Goal: Task Accomplishment & Management: Use online tool/utility

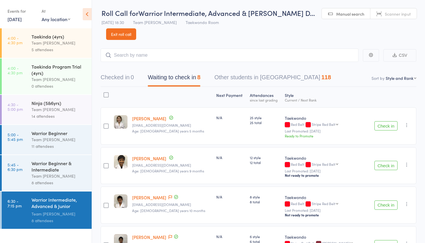
select select "10"
click at [87, 14] on icon at bounding box center [87, 14] width 9 height 12
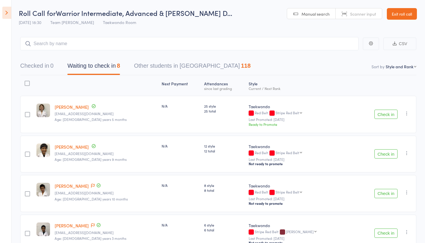
click at [404, 13] on link "Exit roll call" at bounding box center [402, 14] width 30 height 12
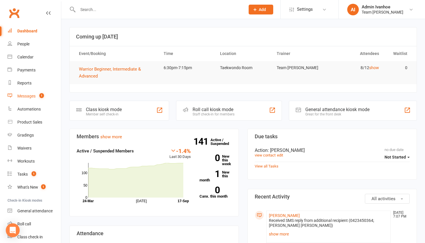
click at [24, 96] on div "Messages" at bounding box center [26, 96] width 18 height 5
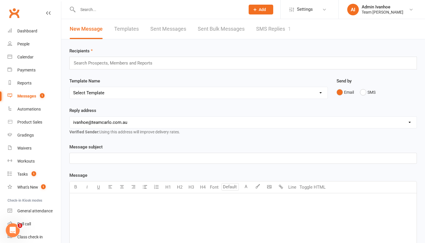
click at [269, 27] on link "SMS Replies 1" at bounding box center [273, 29] width 35 height 20
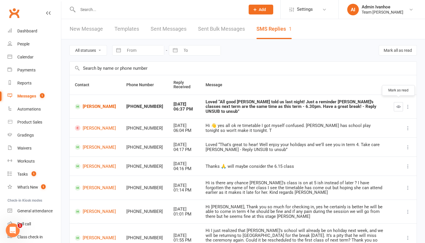
click at [397, 104] on icon "button" at bounding box center [398, 106] width 4 height 4
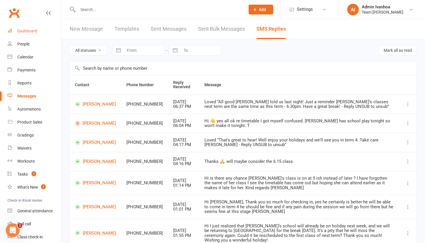
click at [32, 29] on div "Dashboard" at bounding box center [27, 31] width 20 height 5
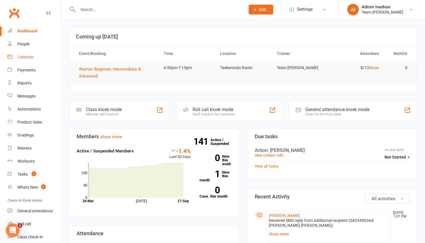
click at [27, 60] on link "Calendar" at bounding box center [35, 57] width 54 height 13
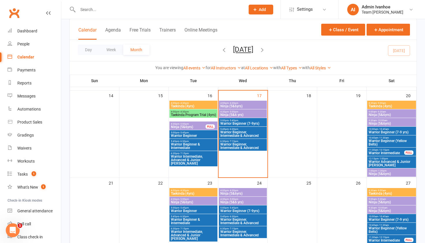
scroll to position [238, 0]
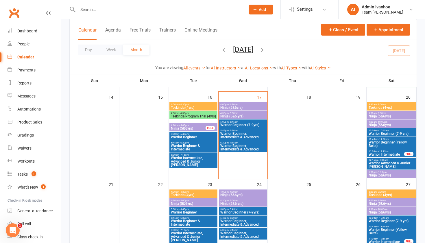
click at [390, 106] on span "Taekinda (4yrs)" at bounding box center [391, 107] width 47 height 3
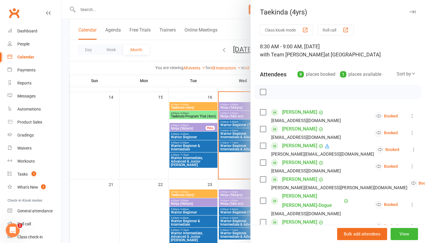
click at [227, 177] on div at bounding box center [243, 121] width 364 height 243
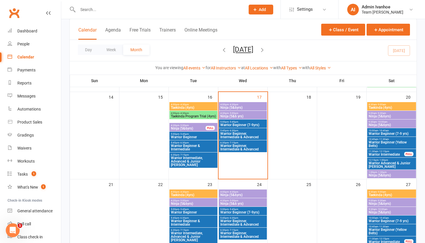
click at [234, 142] on span "- 7:15pm" at bounding box center [234, 142] width 10 height 3
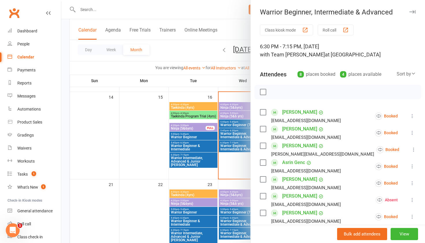
click at [345, 29] on div "button" at bounding box center [346, 30] width 6 height 6
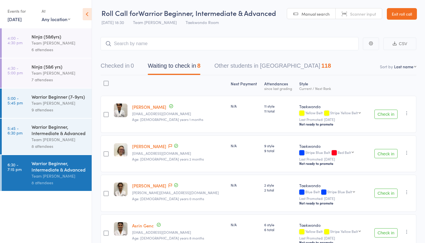
click at [381, 116] on button "Check in" at bounding box center [386, 114] width 23 height 9
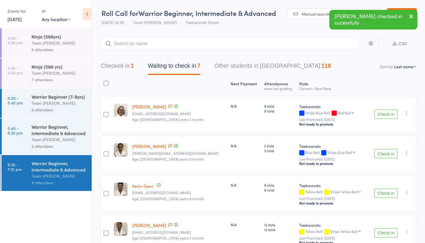
click at [381, 116] on button "Check in" at bounding box center [386, 114] width 23 height 9
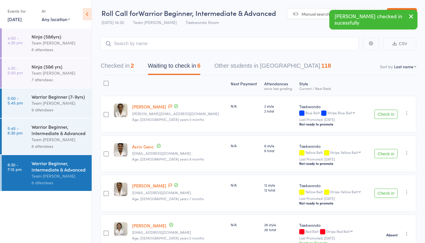
click at [381, 116] on button "Check in" at bounding box center [386, 114] width 23 height 9
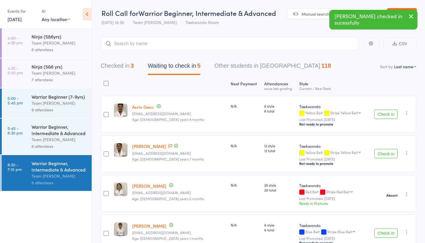
drag, startPoint x: 381, startPoint y: 116, endPoint x: 387, endPoint y: 136, distance: 20.5
click at [387, 136] on div "edit Asrin Genc denizkorkmaz89@hotmail.com Age: 9 years 8 months N/A 6 style 6 …" at bounding box center [259, 193] width 316 height 195
click at [407, 113] on icon "button" at bounding box center [407, 113] width 6 height 6
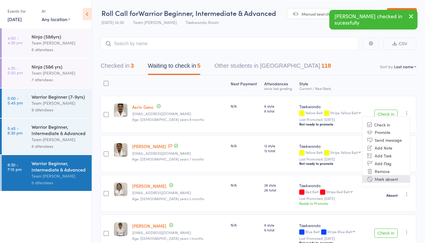
click at [383, 177] on li "Mark absent" at bounding box center [386, 179] width 48 height 8
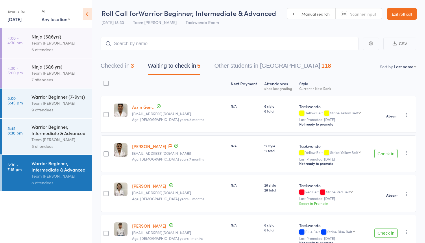
click at [381, 153] on button "Check in" at bounding box center [386, 153] width 23 height 9
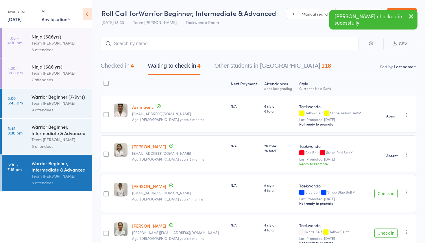
click at [382, 192] on button "Check in" at bounding box center [386, 193] width 23 height 9
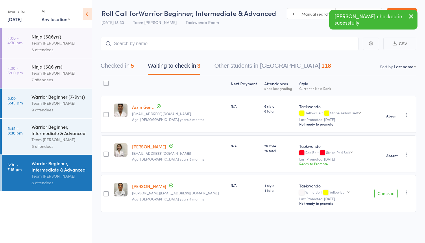
click at [384, 192] on button "Check in" at bounding box center [386, 193] width 23 height 9
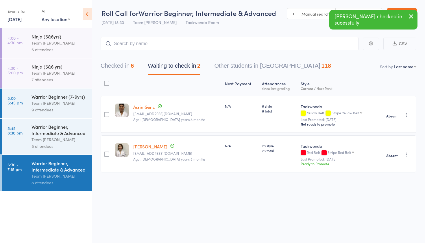
click at [412, 15] on icon "button" at bounding box center [411, 16] width 7 height 7
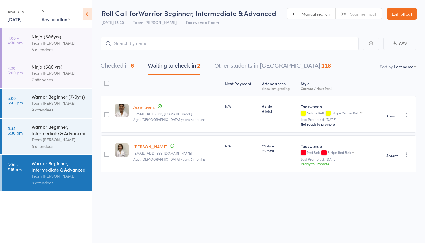
click at [412, 15] on link "Exit roll call" at bounding box center [402, 14] width 30 height 12
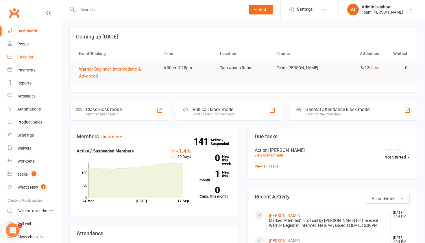
click at [33, 60] on link "Calendar" at bounding box center [35, 57] width 54 height 13
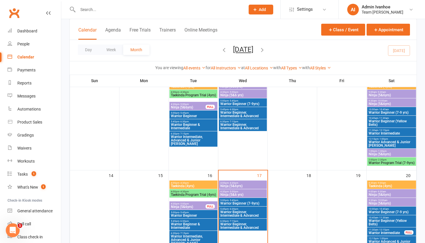
scroll to position [163, 0]
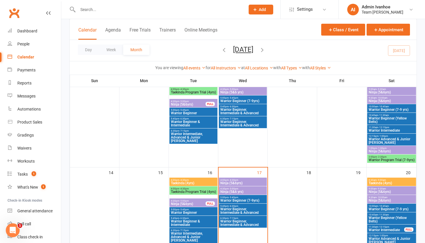
click at [381, 182] on span "Taekinda (4yrs)" at bounding box center [391, 182] width 47 height 3
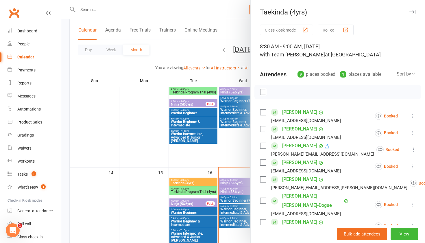
click at [339, 29] on button "Roll call" at bounding box center [336, 30] width 36 height 11
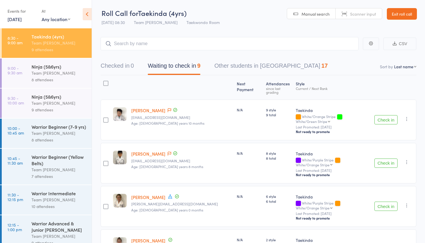
select select "10"
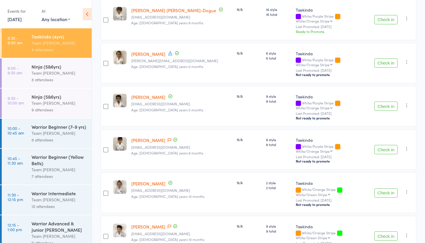
scroll to position [104, 0]
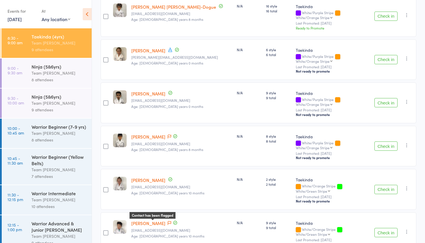
click at [168, 221] on icon at bounding box center [169, 223] width 3 height 4
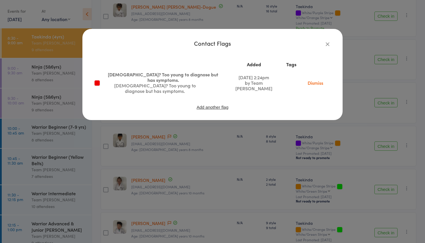
click at [329, 45] on icon "button" at bounding box center [327, 44] width 6 height 6
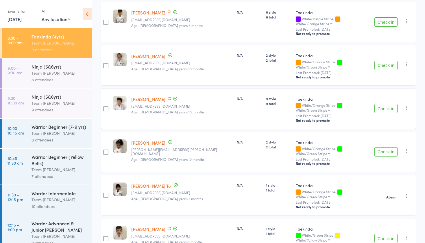
scroll to position [228, 0]
click at [48, 60] on div "Ninja (5&6yrs) Team [PERSON_NAME] 8 attendees" at bounding box center [62, 72] width 60 height 29
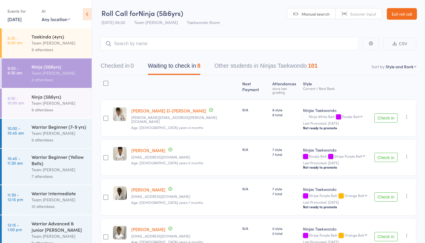
click at [50, 107] on div "9 attendees" at bounding box center [59, 109] width 55 height 7
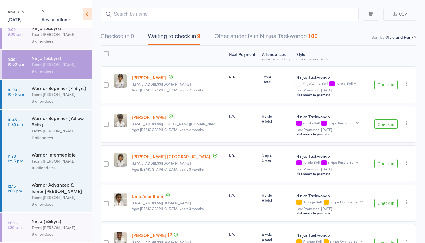
scroll to position [29, 0]
click at [41, 89] on div "Warrior Beginner (7-9 yrs)" at bounding box center [59, 88] width 55 height 6
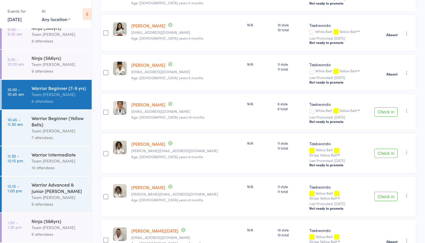
scroll to position [125, 0]
click at [64, 123] on div "Warrior Beginner (Yellow Belts)" at bounding box center [59, 121] width 55 height 13
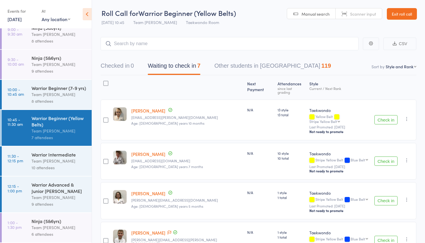
click at [247, 2] on header "Roll Call for Warrior Beginner (Yellow Belts) [DATE] 10:45 Team [PERSON_NAME] R…" at bounding box center [258, 14] width 333 height 28
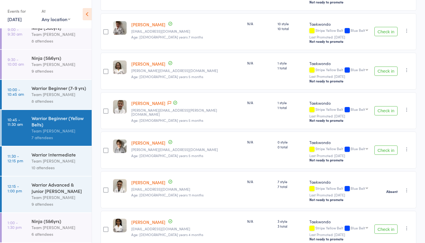
scroll to position [129, 0]
click at [61, 175] on div "Warrior Intermediate Team [PERSON_NAME] 10 attendees" at bounding box center [62, 160] width 60 height 29
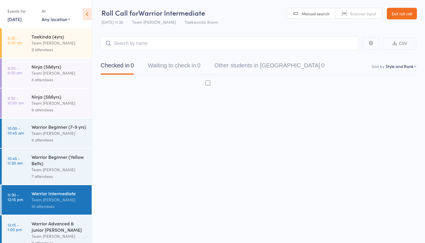
scroll to position [4, 0]
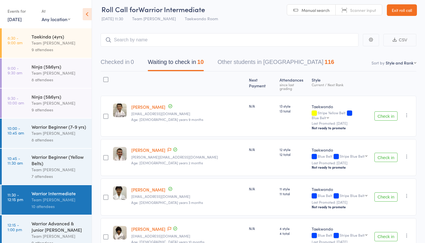
click at [77, 134] on div "Team [PERSON_NAME]" at bounding box center [59, 133] width 55 height 7
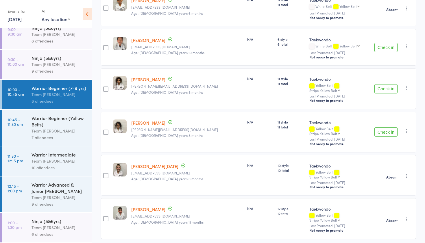
scroll to position [189, 0]
click at [53, 121] on div "Warrior Beginner (Yellow Belts)" at bounding box center [59, 121] width 55 height 13
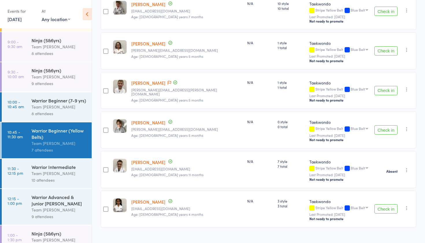
scroll to position [150, 0]
click at [72, 163] on div "Warrior Intermediate Team [PERSON_NAME] 10 attendees" at bounding box center [62, 173] width 60 height 29
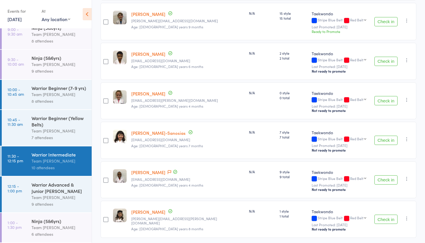
scroll to position [259, 0]
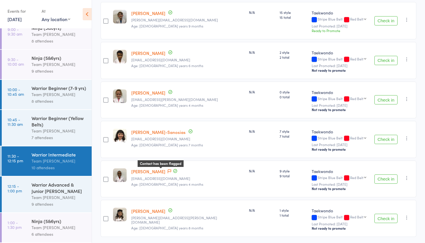
click at [168, 169] on icon at bounding box center [169, 171] width 3 height 4
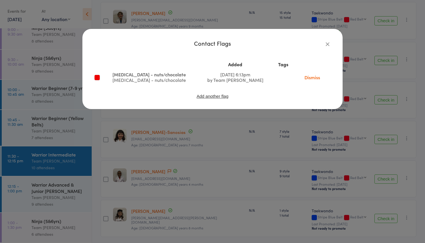
click at [329, 44] on icon "button" at bounding box center [327, 44] width 6 height 6
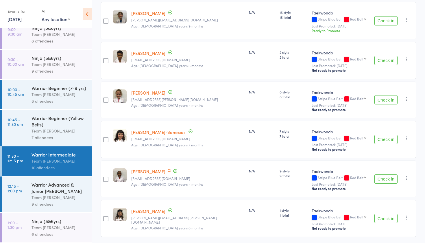
click at [78, 203] on div "9 attendees" at bounding box center [59, 204] width 55 height 7
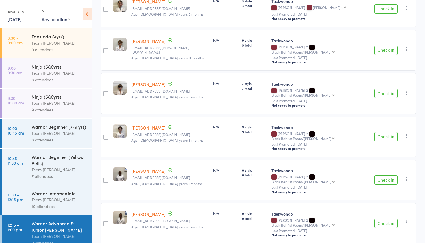
scroll to position [228, 0]
click at [406, 176] on icon "button" at bounding box center [407, 179] width 6 height 6
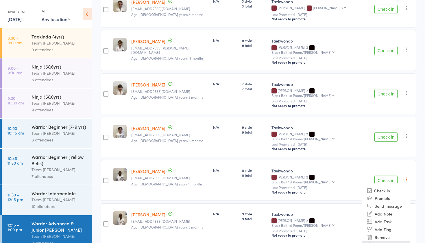
click at [380, 241] on li "Mark absent" at bounding box center [386, 245] width 48 height 8
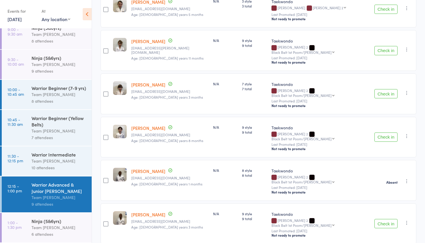
scroll to position [39, 0]
click at [52, 223] on div "Ninja (5&6yrs)" at bounding box center [59, 221] width 55 height 6
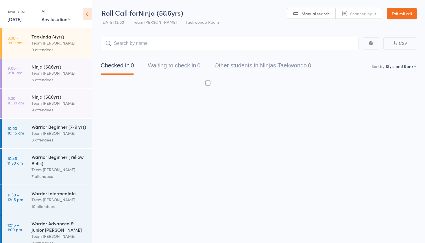
scroll to position [4, 0]
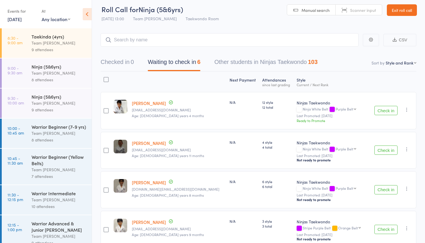
click at [408, 149] on icon "button" at bounding box center [407, 149] width 6 height 6
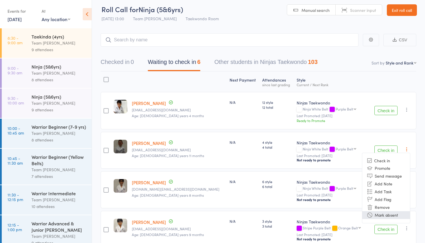
click at [375, 216] on li "Mark absent" at bounding box center [386, 215] width 48 height 8
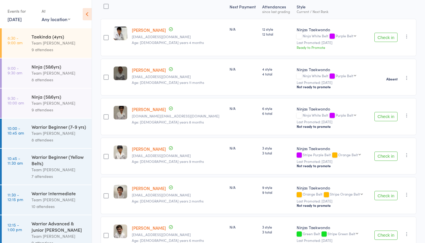
scroll to position [83, 0]
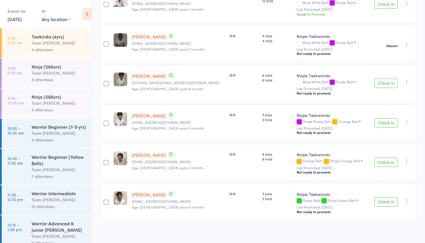
click at [227, 200] on div "N/A" at bounding box center [243, 201] width 33 height 37
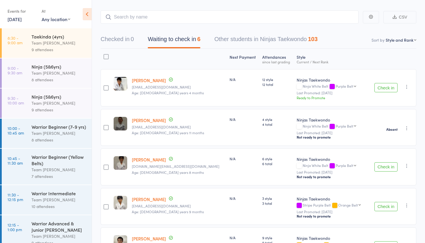
scroll to position [27, 0]
click at [86, 9] on icon at bounding box center [87, 14] width 9 height 12
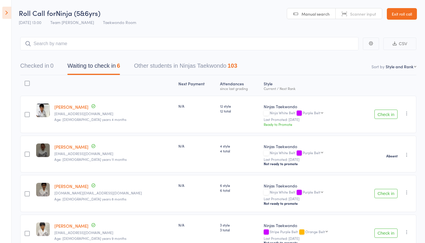
scroll to position [0, 0]
click at [397, 16] on link "Exit roll call" at bounding box center [402, 14] width 30 height 12
